Goal: Task Accomplishment & Management: Complete application form

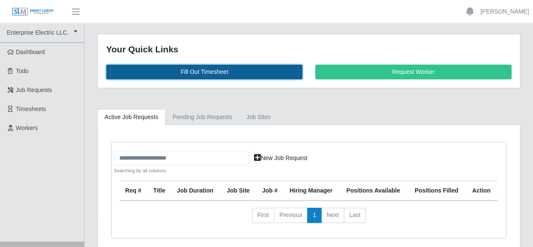
click at [227, 71] on link "Fill Out Timesheet" at bounding box center [204, 71] width 196 height 15
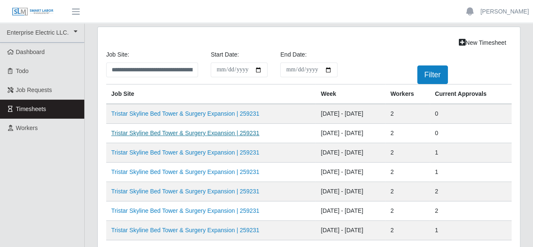
click at [202, 133] on link "Tristar Skyline Bed Tower & Surgery Expansion | 259231" at bounding box center [185, 132] width 148 height 7
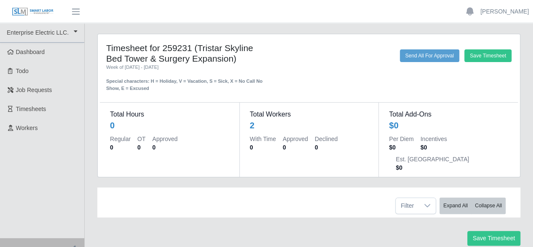
click at [326, 187] on div "Filter Expand All Collapse All" at bounding box center [309, 202] width 406 height 30
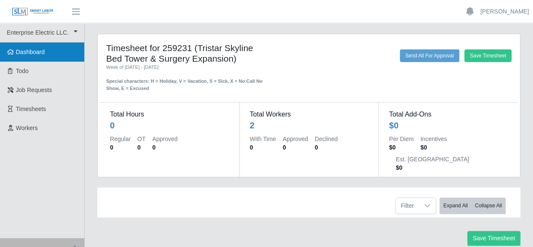
click at [51, 53] on link "Dashboard" at bounding box center [42, 52] width 84 height 19
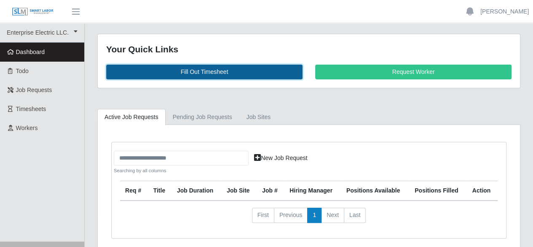
click at [204, 71] on link "Fill Out Timesheet" at bounding box center [204, 71] width 196 height 15
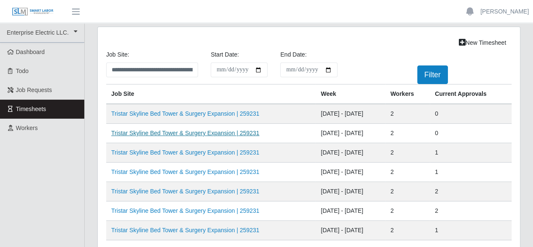
click at [219, 133] on link "Tristar Skyline Bed Tower & Surgery Expansion | 259231" at bounding box center [185, 132] width 148 height 7
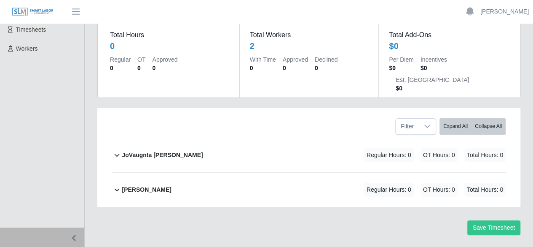
scroll to position [80, 0]
click at [147, 184] on b "[PERSON_NAME]" at bounding box center [146, 188] width 49 height 9
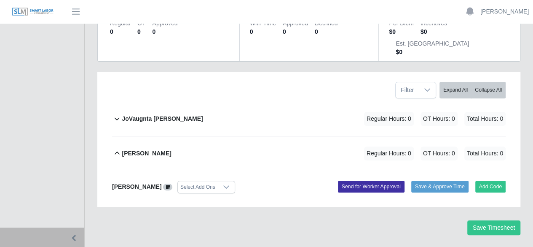
click at [147, 170] on div "[PERSON_NAME] Select Add Ons Add Code Save & Approve Time Send for Worker Appro…" at bounding box center [309, 188] width 394 height 37
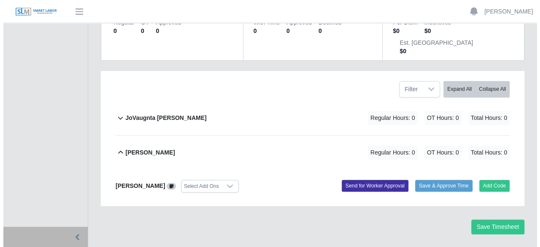
scroll to position [116, 0]
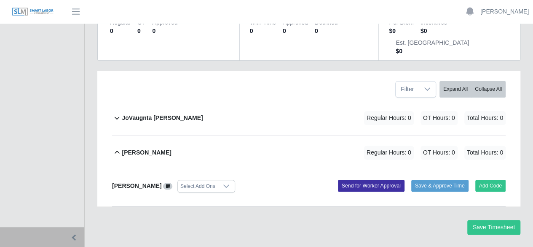
click at [122, 182] on b "[PERSON_NAME]" at bounding box center [136, 185] width 49 height 7
click at [487, 180] on button "Add Code" at bounding box center [490, 186] width 31 height 12
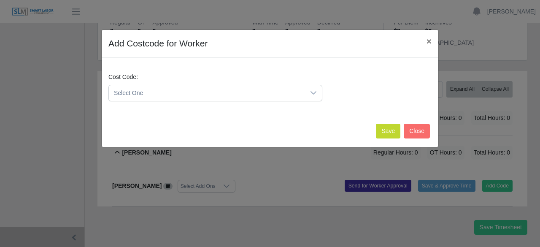
click at [312, 93] on icon at bounding box center [313, 92] width 6 height 3
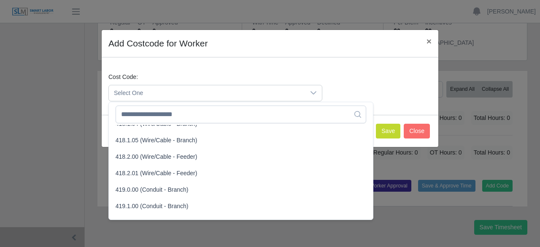
scroll to position [464, 0]
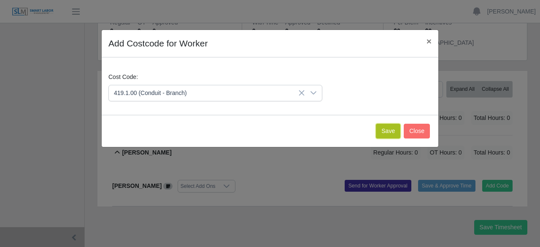
click at [389, 131] on button "Save" at bounding box center [388, 131] width 24 height 15
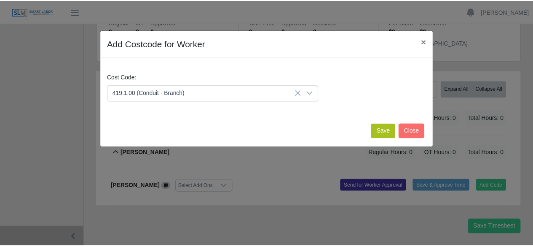
scroll to position [212, 0]
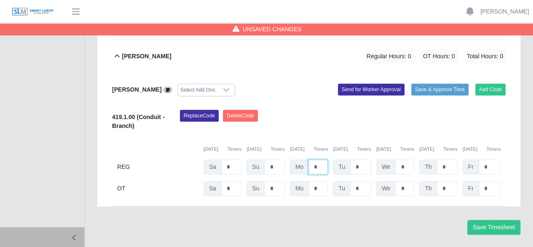
click at [320, 159] on input "*" at bounding box center [318, 166] width 19 height 15
type input "*"
click at [359, 159] on input "*" at bounding box center [360, 166] width 21 height 15
type input "*"
click at [403, 159] on input "*" at bounding box center [404, 166] width 19 height 15
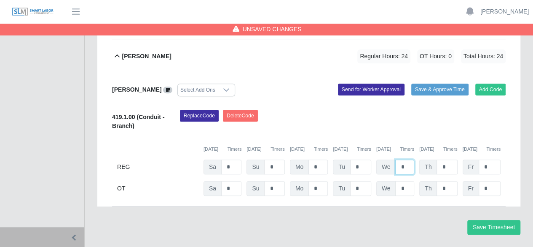
type input "*"
click at [448, 159] on input "*" at bounding box center [447, 166] width 21 height 15
type input "*"
click at [490, 159] on input "*" at bounding box center [490, 166] width 22 height 15
type input "*"
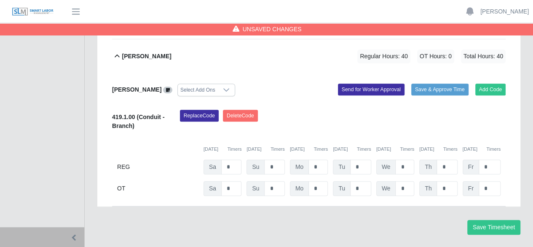
click at [507, 154] on div "JoVaugnta [PERSON_NAME] Regular Hours: 0 OT Hours: 0 Total Hours: 0 JoVaugnta […" at bounding box center [309, 105] width 406 height 201
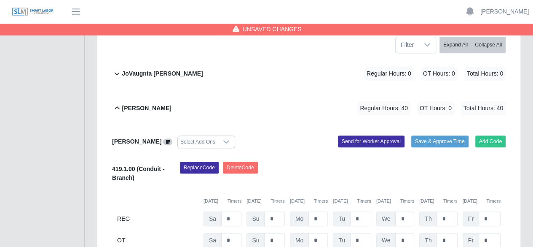
scroll to position [128, 0]
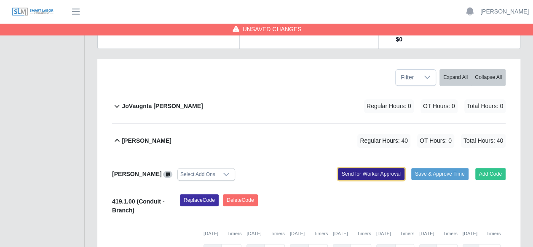
click at [394, 168] on button "Send for Worker Approval" at bounding box center [371, 174] width 67 height 12
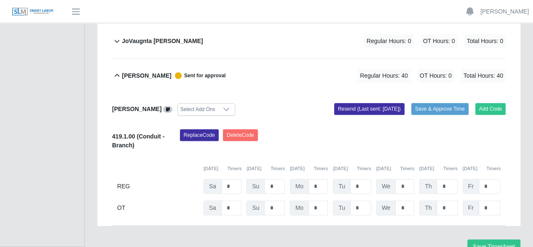
scroll to position [212, 0]
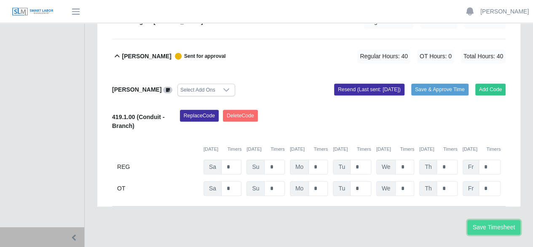
click at [488, 220] on button "Save Timesheet" at bounding box center [493, 227] width 53 height 15
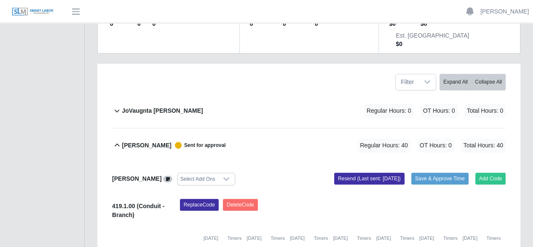
scroll to position [84, 0]
